Goal: Communication & Community: Share content

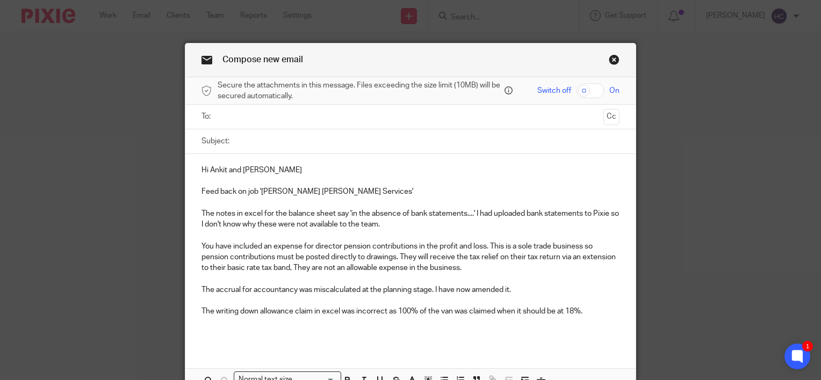
click at [256, 135] on input "Subject:" at bounding box center [427, 141] width 385 height 24
type input "Feedback - [PERSON_NAME]"
click at [244, 117] on input "text" at bounding box center [410, 117] width 378 height 12
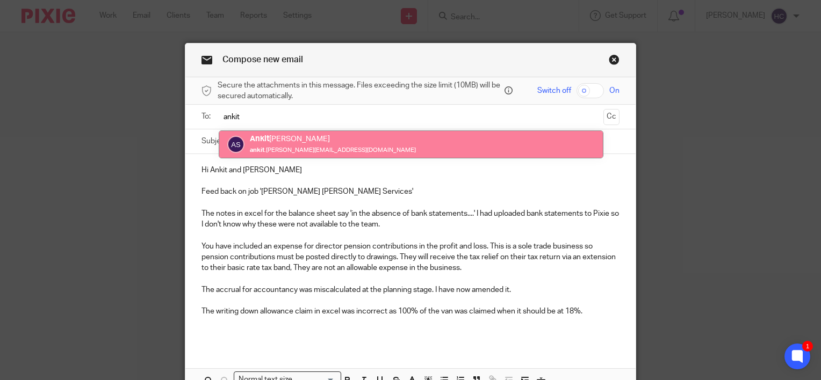
type input "ankit"
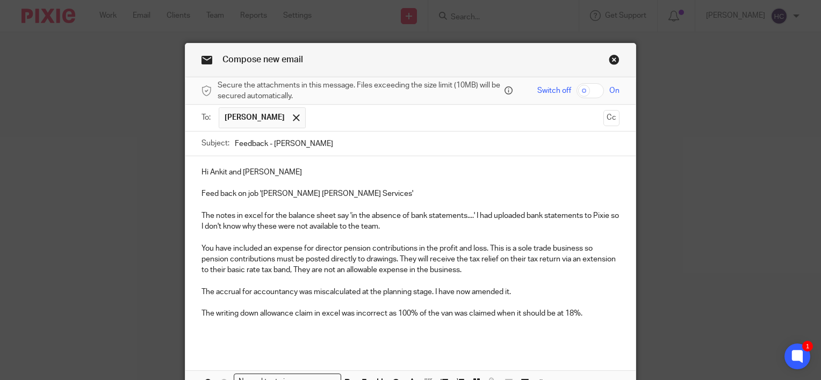
click at [327, 115] on input "text" at bounding box center [455, 117] width 288 height 21
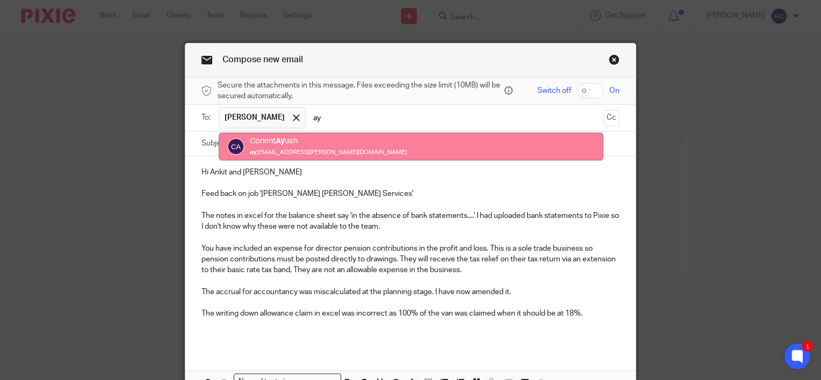
type input "ay"
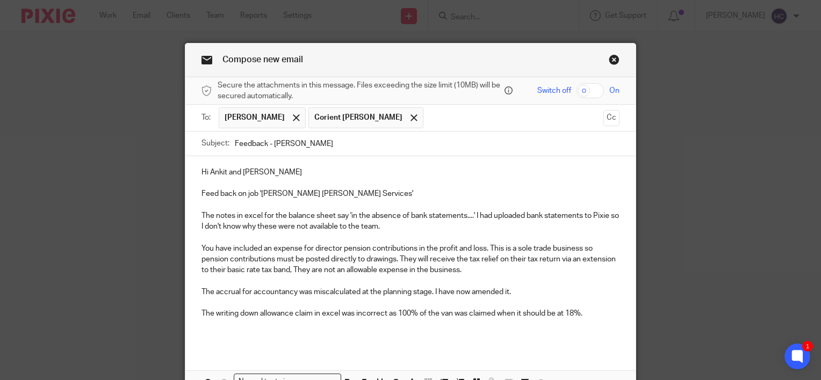
click at [245, 346] on div "Hi [PERSON_NAME] and [PERSON_NAME] Feed back on job '[PERSON_NAME] [PERSON_NAME…" at bounding box center [410, 252] width 450 height 193
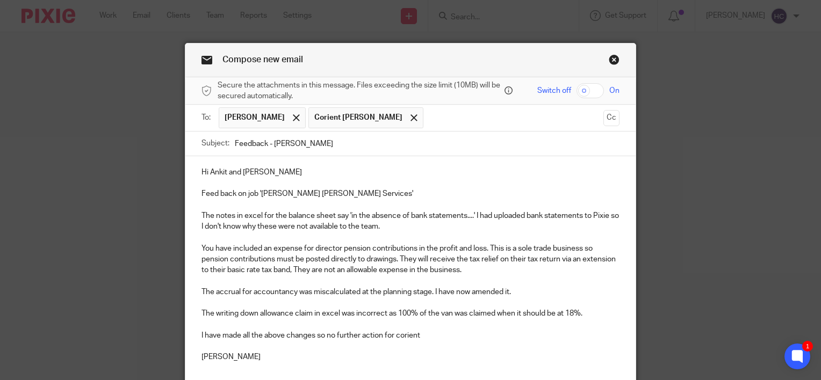
scroll to position [112, 0]
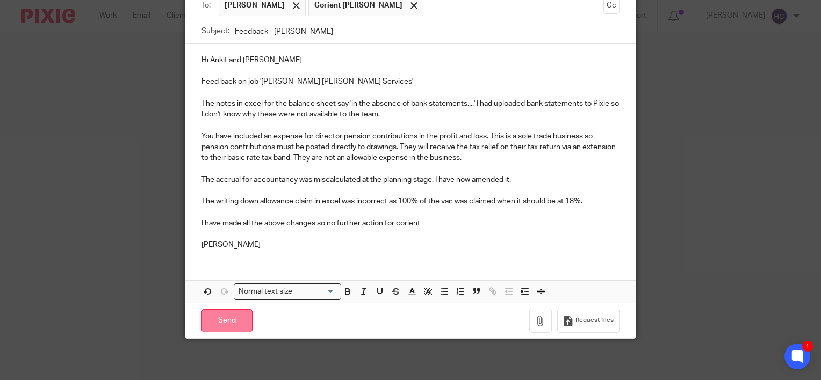
click at [212, 317] on input "Send" at bounding box center [226, 320] width 51 height 23
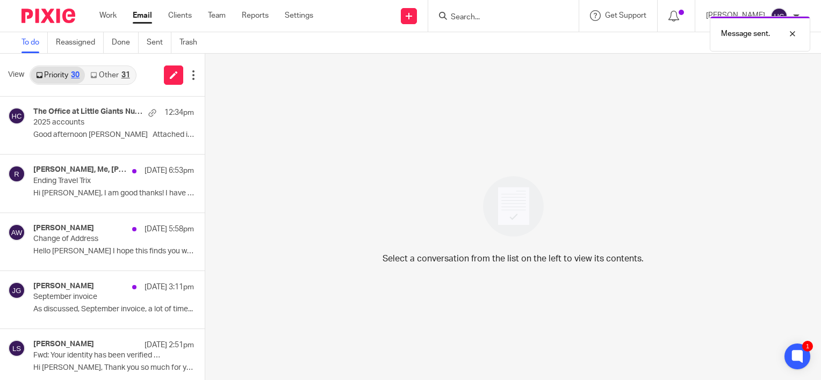
click at [123, 77] on div "31" at bounding box center [125, 75] width 9 height 8
